Goal: Navigation & Orientation: Find specific page/section

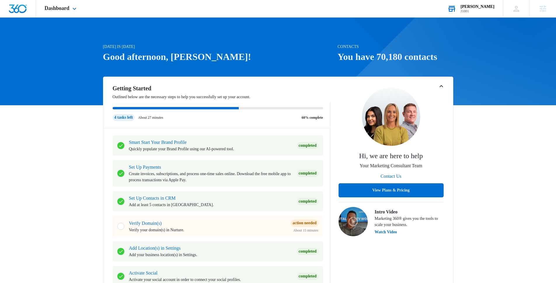
click at [465, 11] on div "Pacos Tacos J1001 Your Accounts View All" at bounding box center [471, 8] width 64 height 17
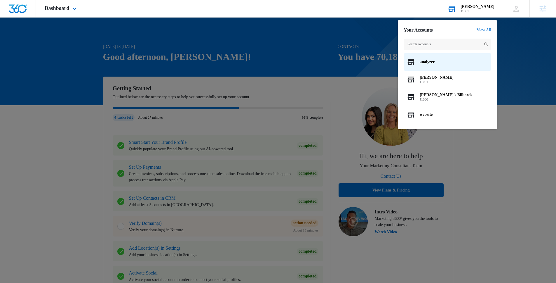
click at [437, 41] on input "text" at bounding box center [448, 45] width 88 height 12
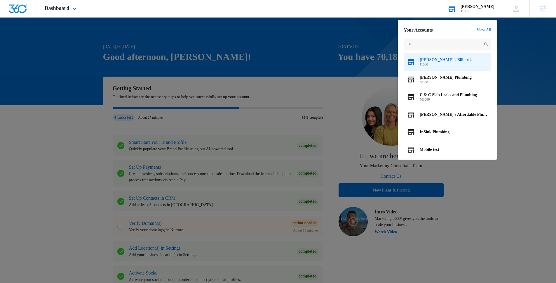
type input "Bi"
click at [452, 60] on div "[PERSON_NAME]'s Billiards J1000" at bounding box center [448, 62] width 88 height 18
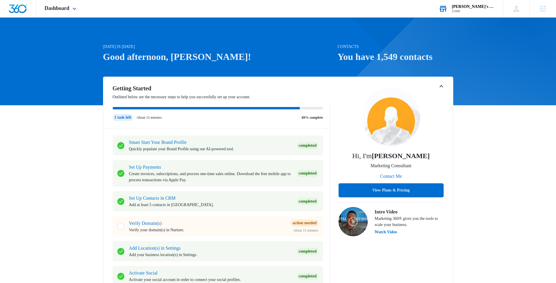
click at [476, 7] on div "[PERSON_NAME]'s Billiards" at bounding box center [473, 6] width 43 height 5
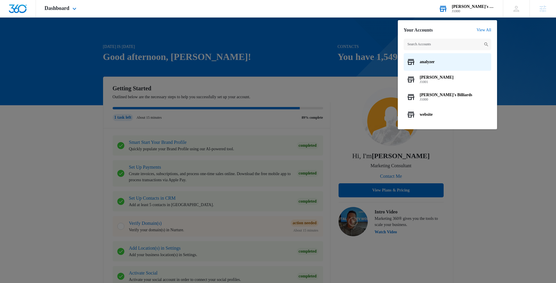
click at [476, 7] on div "[PERSON_NAME]'s Billiards" at bounding box center [473, 6] width 43 height 5
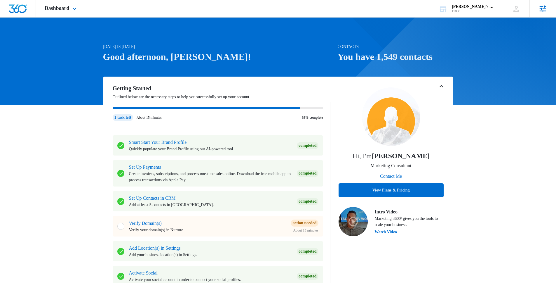
click at [542, 7] on icon at bounding box center [542, 8] width 9 height 9
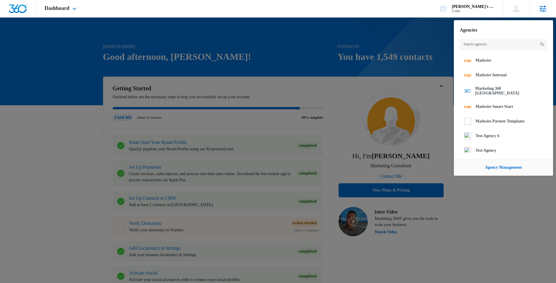
click at [541, 8] on icon at bounding box center [543, 8] width 7 height 7
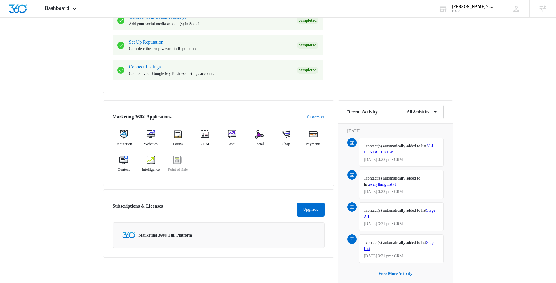
scroll to position [253, 0]
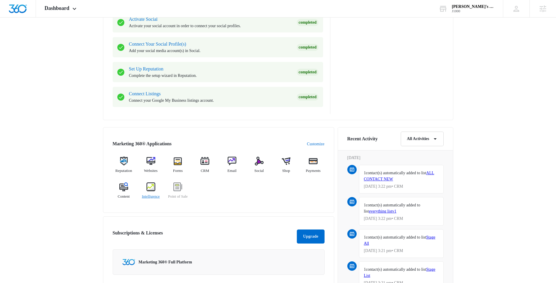
click at [155, 186] on img at bounding box center [151, 186] width 9 height 9
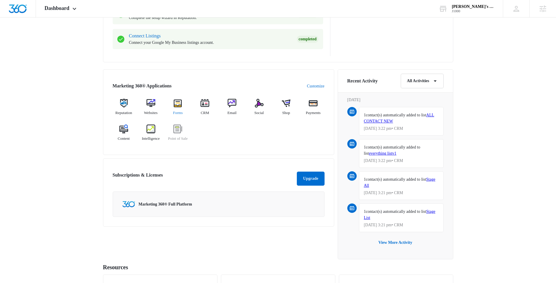
scroll to position [254, 0]
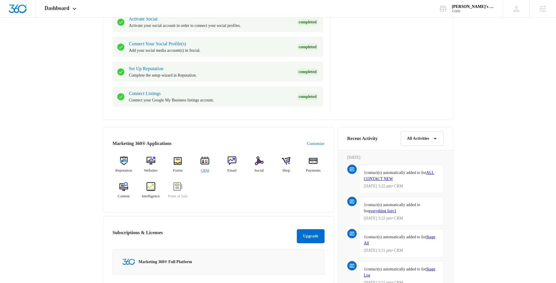
click at [205, 165] on img at bounding box center [204, 160] width 9 height 9
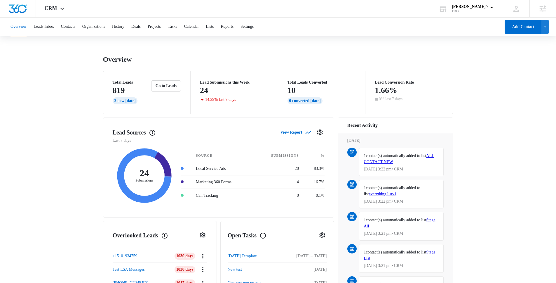
click at [466, 129] on main "Overview Total Leads 819 2 New [DATE] Go to Leads Lead Submissions this Week 24…" at bounding box center [278, 279] width 556 height 448
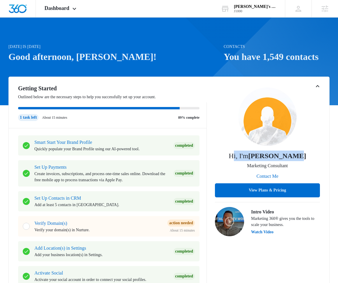
drag, startPoint x: 239, startPoint y: 155, endPoint x: 297, endPoint y: 152, distance: 58.5
click at [297, 152] on p "Hi, I'm [PERSON_NAME]" at bounding box center [268, 155] width 78 height 11
click at [300, 152] on div "Hi, I'm [PERSON_NAME] Marketing Consultant Contact Me View Plans & Pricing" at bounding box center [267, 142] width 105 height 110
click at [261, 9] on div "J1000" at bounding box center [255, 11] width 43 height 4
